Goal: Check status: Check status

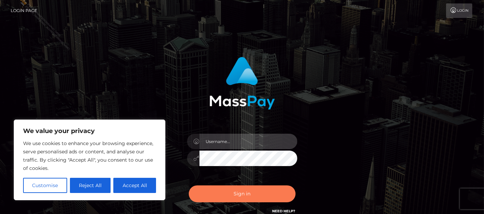
type input "Cyrus.Ace"
click at [245, 195] on button "Sign in" at bounding box center [242, 193] width 107 height 17
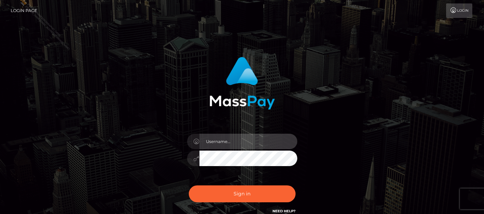
type input "Cyrus.Ace"
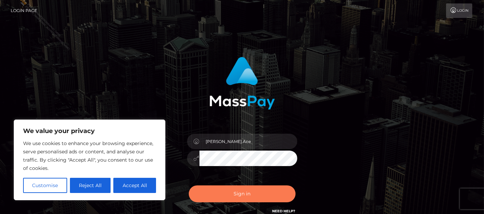
click at [238, 200] on button "Sign in" at bounding box center [242, 193] width 107 height 17
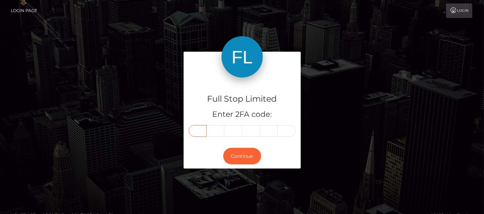
click at [199, 130] on input "text" at bounding box center [198, 131] width 18 height 12
type input "2"
type input "7"
type input "1"
type input "3"
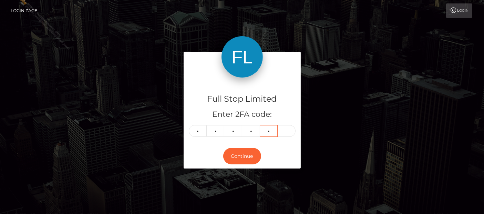
type input "4"
type input "3"
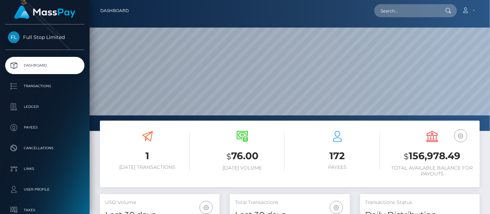
scroll to position [122, 120]
click at [429, 154] on h3 "$ 156,978.49" at bounding box center [432, 156] width 85 height 14
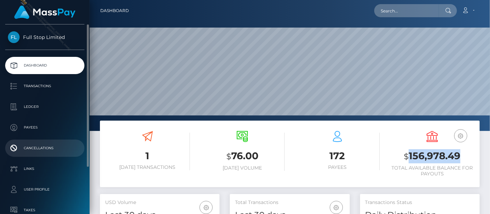
copy h3 "156,978.49"
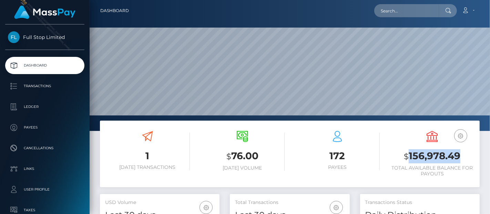
click at [433, 161] on h3 "$ 156,978.49" at bounding box center [432, 156] width 85 height 14
